Goal: Information Seeking & Learning: Understand process/instructions

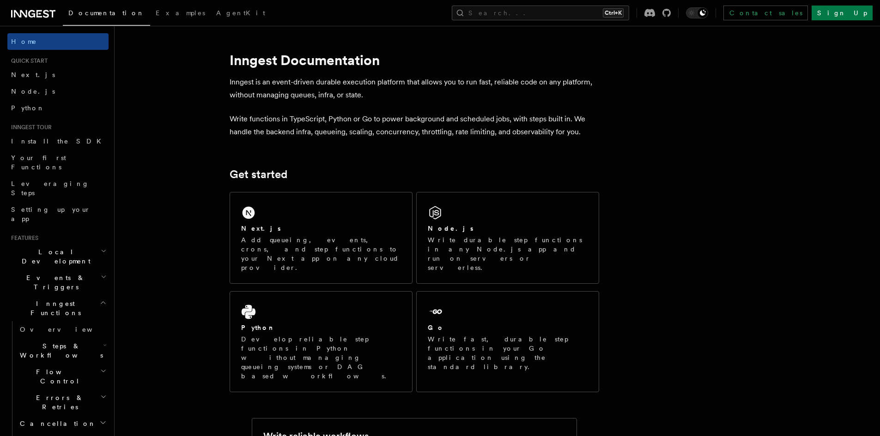
click at [295, 231] on div "Next.js" at bounding box center [321, 229] width 160 height 10
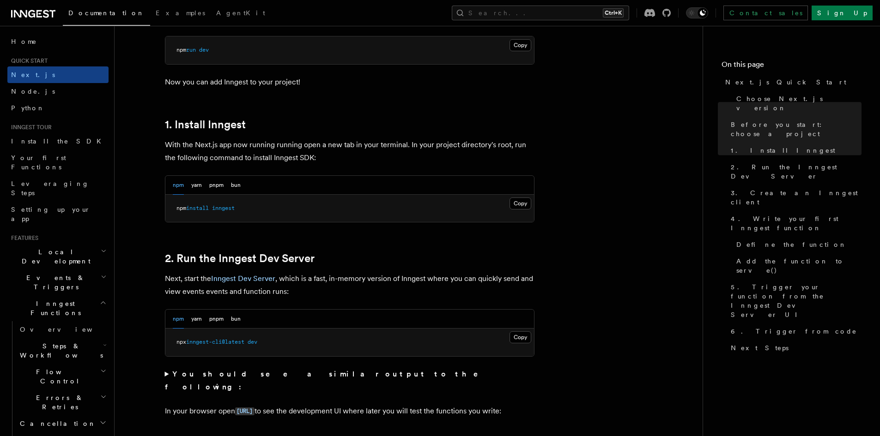
scroll to position [441, 0]
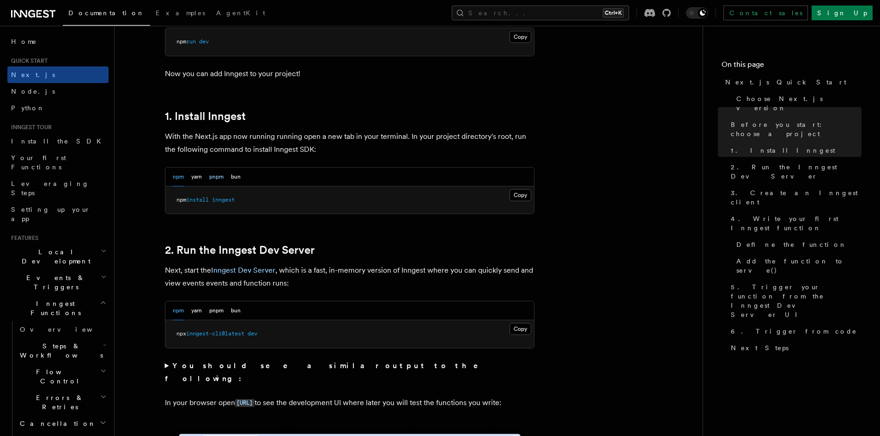
click at [218, 178] on button "pnpm" at bounding box center [216, 177] width 14 height 19
drag, startPoint x: 231, startPoint y: 198, endPoint x: 174, endPoint y: 197, distance: 57.3
click at [174, 197] on pre "pnpm add inngest" at bounding box center [349, 201] width 369 height 28
copy span "pnpm add inngest"
drag, startPoint x: 462, startPoint y: 206, endPoint x: 510, endPoint y: 195, distance: 48.7
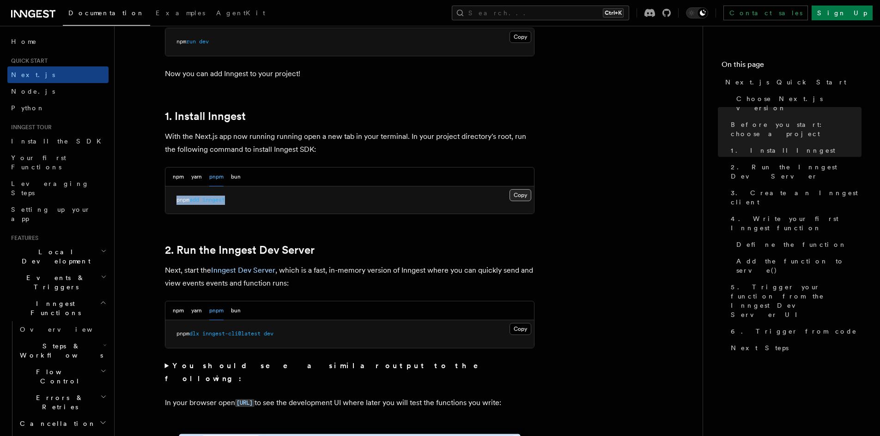
click at [463, 206] on pre "pnpm add inngest" at bounding box center [349, 201] width 369 height 28
click at [513, 193] on button "Copy Copied" at bounding box center [520, 195] width 22 height 12
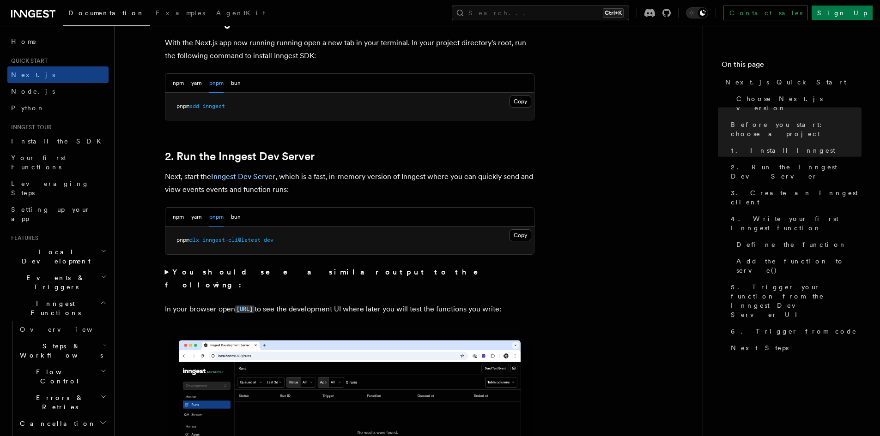
scroll to position [560, 0]
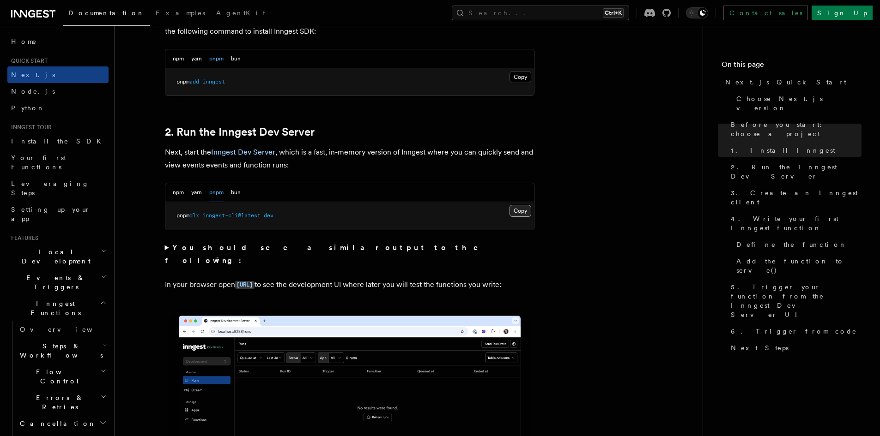
click at [520, 207] on button "Copy Copied" at bounding box center [520, 211] width 22 height 12
click at [181, 194] on button "npm" at bounding box center [178, 192] width 11 height 19
click at [211, 192] on button "pnpm" at bounding box center [216, 192] width 14 height 19
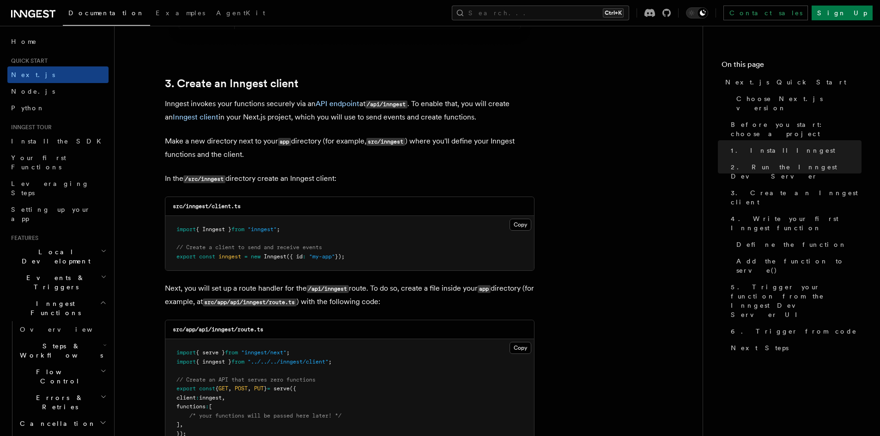
scroll to position [1055, 0]
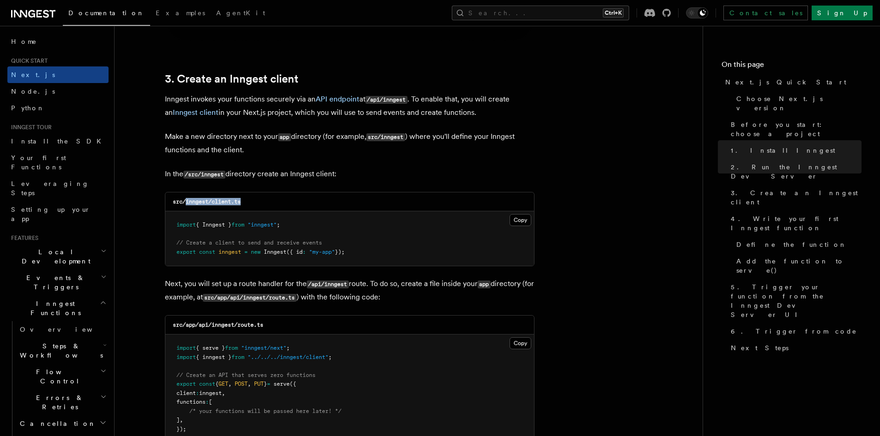
drag, startPoint x: 245, startPoint y: 202, endPoint x: 187, endPoint y: 202, distance: 58.2
click at [187, 202] on div "src/inngest/client.ts" at bounding box center [349, 202] width 369 height 19
copy code "inngest/client.ts"
click at [519, 216] on button "Copy Copied" at bounding box center [520, 220] width 22 height 12
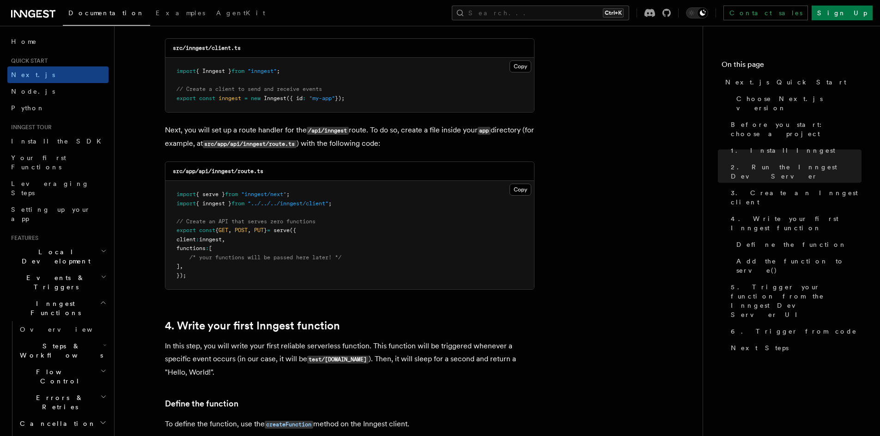
scroll to position [1211, 0]
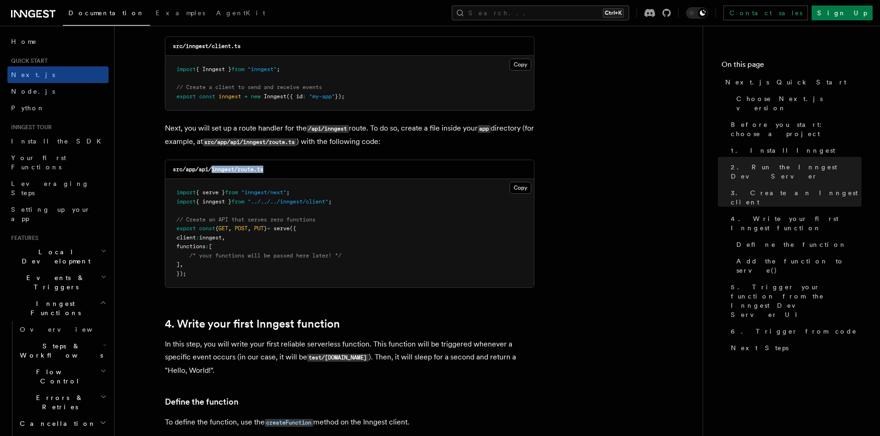
drag, startPoint x: 274, startPoint y: 171, endPoint x: 212, endPoint y: 170, distance: 61.9
click at [212, 170] on div "src/app/api/inngest/route.ts" at bounding box center [349, 169] width 369 height 19
copy code "inngest/route.ts"
click at [515, 189] on button "Copy Copied" at bounding box center [520, 188] width 22 height 12
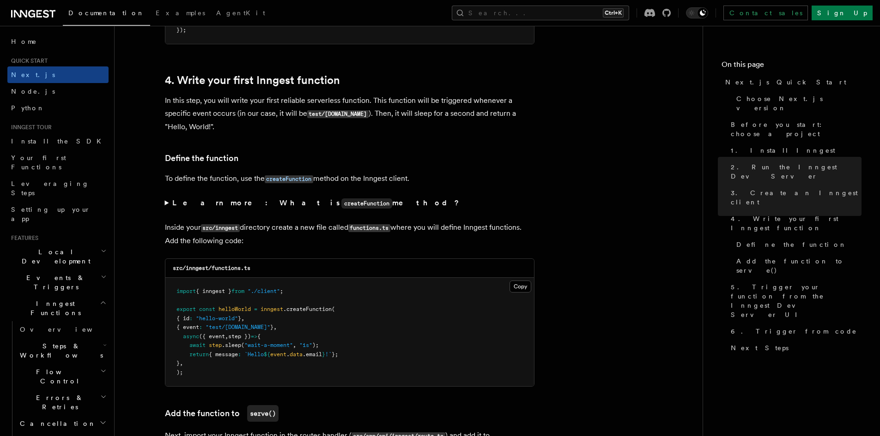
scroll to position [1489, 0]
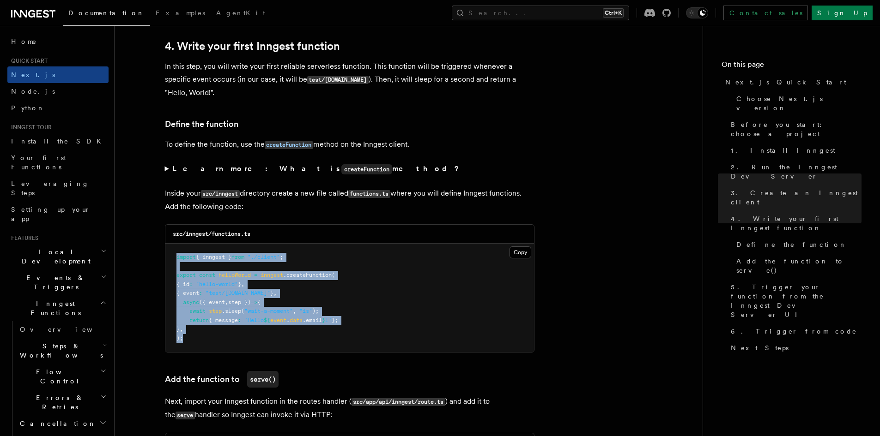
drag, startPoint x: 197, startPoint y: 338, endPoint x: 169, endPoint y: 258, distance: 85.1
click at [169, 258] on pre "import { inngest } from "./client" ; export const helloWorld = inngest .createF…" at bounding box center [349, 298] width 369 height 109
copy code "import { inngest } from "./client" ; export const helloWorld = inngest .createF…"
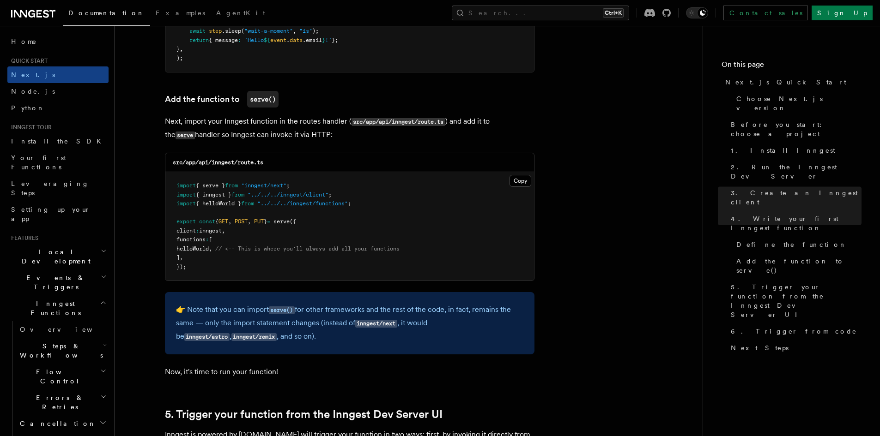
scroll to position [1770, 0]
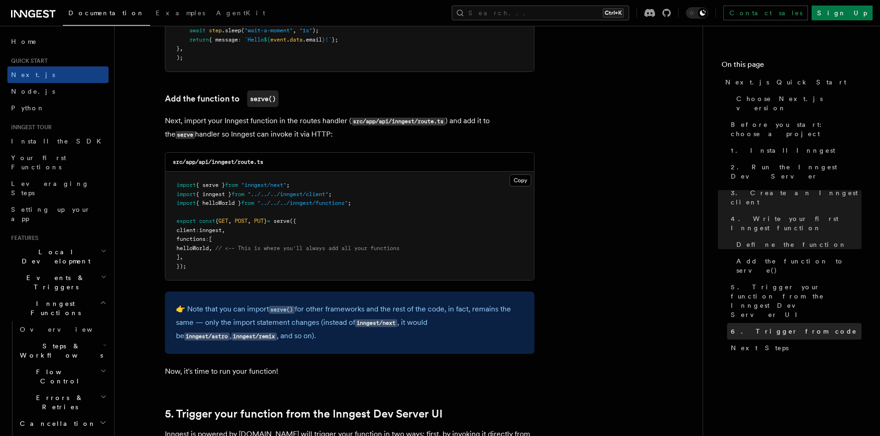
click at [753, 327] on span "6. Trigger from code" at bounding box center [794, 331] width 126 height 9
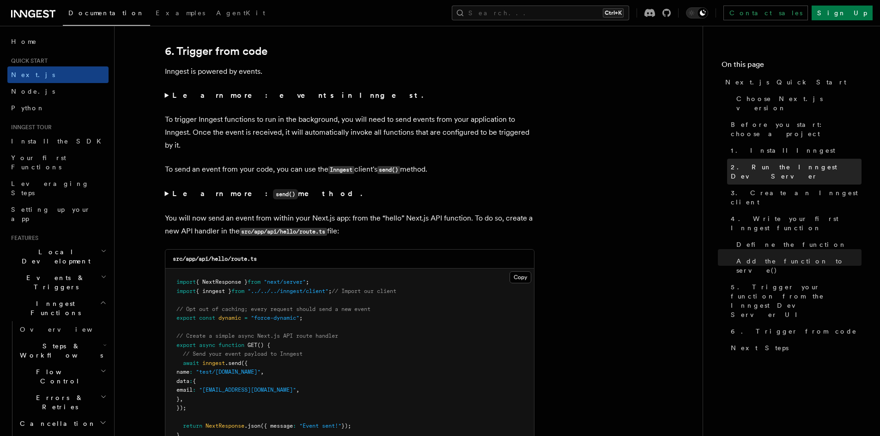
click at [759, 163] on span "2. Run the Inngest Dev Server" at bounding box center [796, 172] width 131 height 18
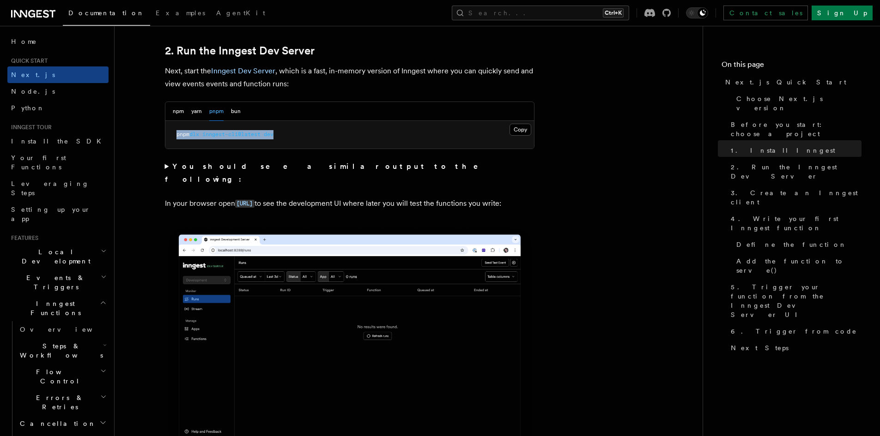
drag, startPoint x: 292, startPoint y: 131, endPoint x: 175, endPoint y: 127, distance: 117.4
click at [175, 127] on pre "pnpm dlx inngest-cli@latest dev" at bounding box center [349, 135] width 369 height 28
copy span "pnpm dlx inngest-cli@latest dev"
click at [514, 130] on button "Copy Copied" at bounding box center [520, 130] width 22 height 12
click at [180, 111] on button "npm" at bounding box center [178, 111] width 11 height 19
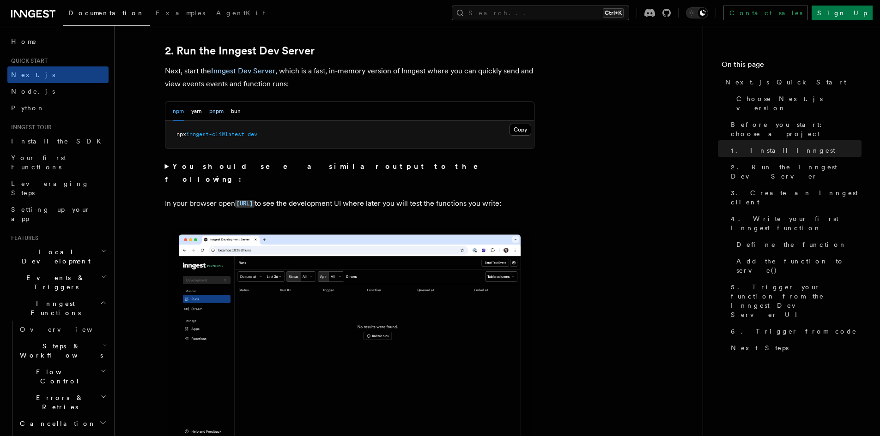
click at [218, 112] on button "pnpm" at bounding box center [216, 111] width 14 height 19
drag, startPoint x: 314, startPoint y: 50, endPoint x: 176, endPoint y: 52, distance: 138.6
click at [176, 52] on h2 "2. Run the Inngest Dev Server" at bounding box center [349, 50] width 369 height 13
copy link "Run the Inngest Dev Server"
click at [523, 133] on button "Copy Copied" at bounding box center [520, 130] width 22 height 12
